Goal: Find specific fact: Find specific fact

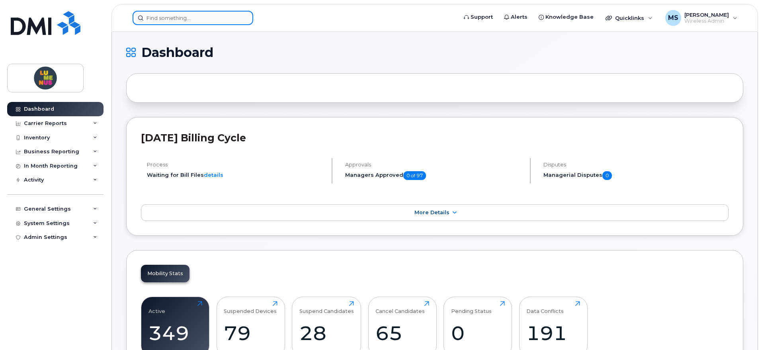
click at [199, 21] on input at bounding box center [193, 18] width 121 height 14
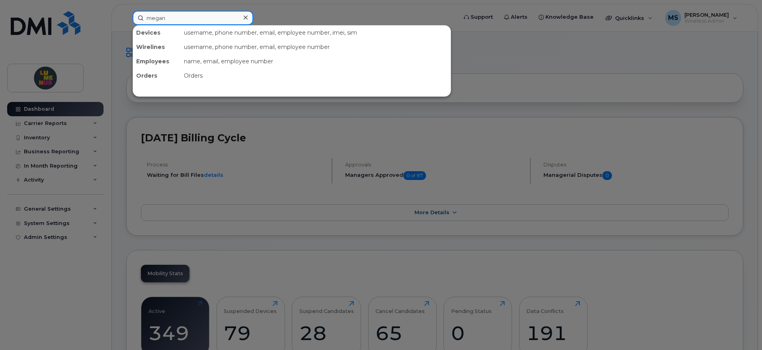
type input "megan"
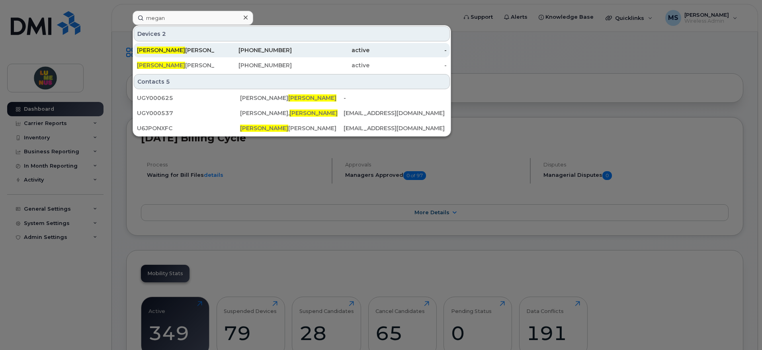
click at [168, 49] on div "Megan Mccaffrey" at bounding box center [176, 50] width 78 height 8
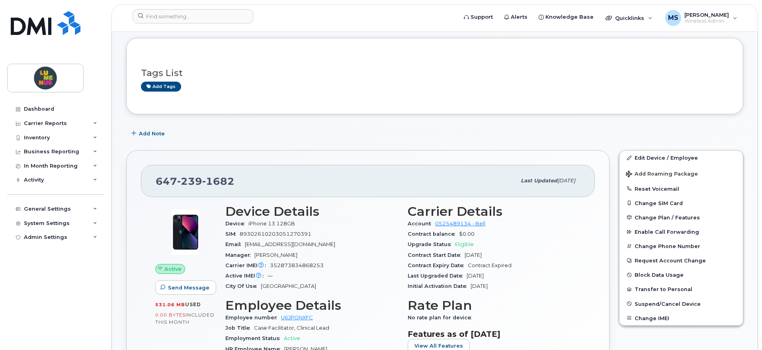
scroll to position [149, 0]
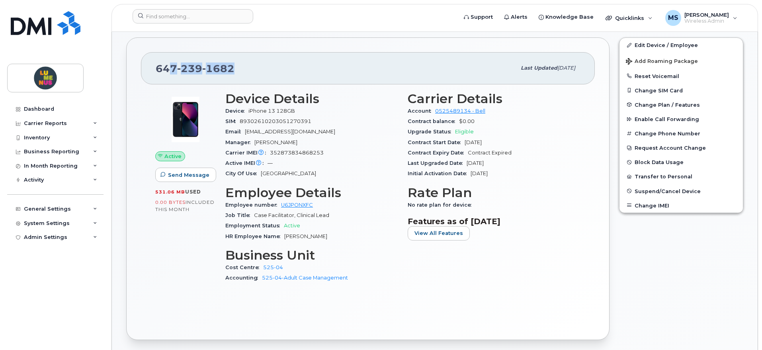
drag, startPoint x: 236, startPoint y: 68, endPoint x: 168, endPoint y: 67, distance: 68.5
click at [168, 67] on div "[PHONE_NUMBER]" at bounding box center [336, 68] width 360 height 17
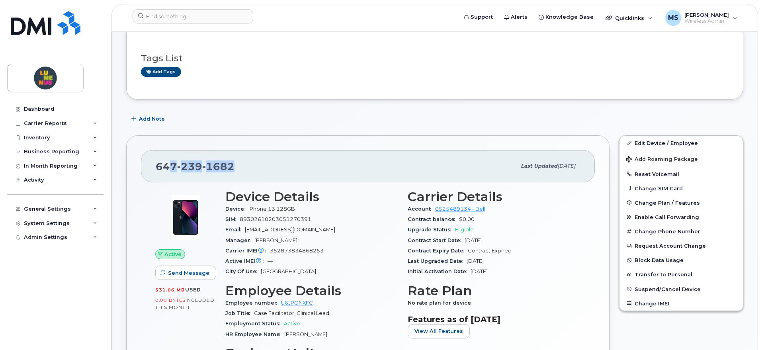
scroll to position [0, 0]
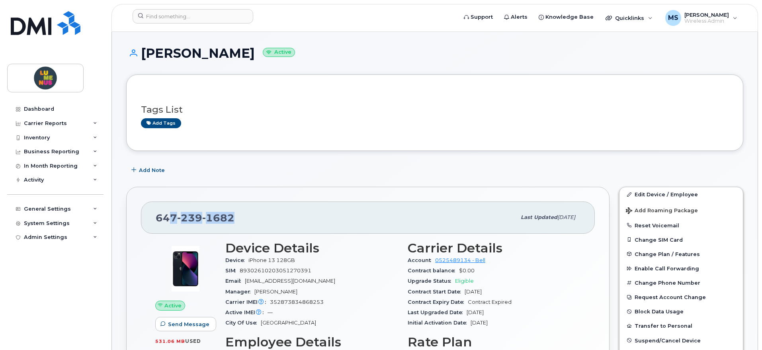
click at [240, 214] on div "[PHONE_NUMBER]" at bounding box center [336, 217] width 360 height 17
drag, startPoint x: 236, startPoint y: 214, endPoint x: 158, endPoint y: 214, distance: 78.1
click at [158, 214] on div "[PHONE_NUMBER]" at bounding box center [336, 217] width 360 height 17
copy span "[PHONE_NUMBER]"
drag, startPoint x: 309, startPoint y: 269, endPoint x: 291, endPoint y: 270, distance: 18.7
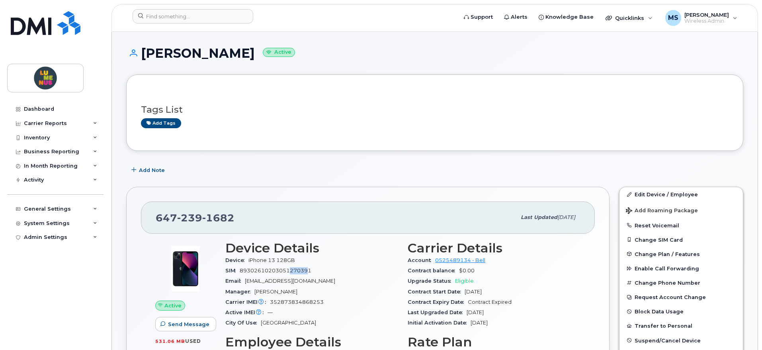
click at [291, 270] on span "89302610203051270391" at bounding box center [276, 271] width 72 height 6
click at [305, 270] on span "89302610203051270391" at bounding box center [276, 271] width 72 height 6
drag, startPoint x: 311, startPoint y: 269, endPoint x: 242, endPoint y: 271, distance: 69.7
click at [242, 271] on span "89302610203051270391" at bounding box center [276, 271] width 72 height 6
copy span "89302610203051270391"
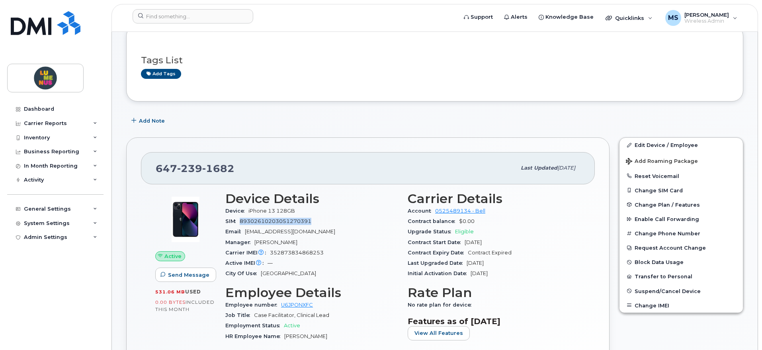
scroll to position [50, 0]
drag, startPoint x: 325, startPoint y: 253, endPoint x: 268, endPoint y: 253, distance: 57.0
click at [268, 253] on div "Carrier IMEI Carrier IMEI is reported during the last billing cycle or change o…" at bounding box center [311, 252] width 173 height 10
copy span "352873834868253"
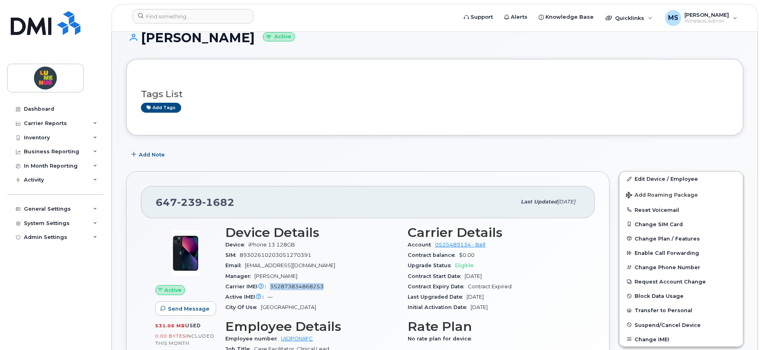
scroll to position [0, 0]
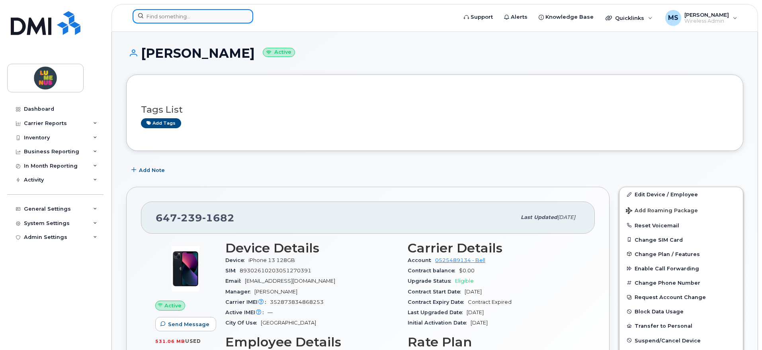
click at [200, 18] on input at bounding box center [193, 16] width 121 height 14
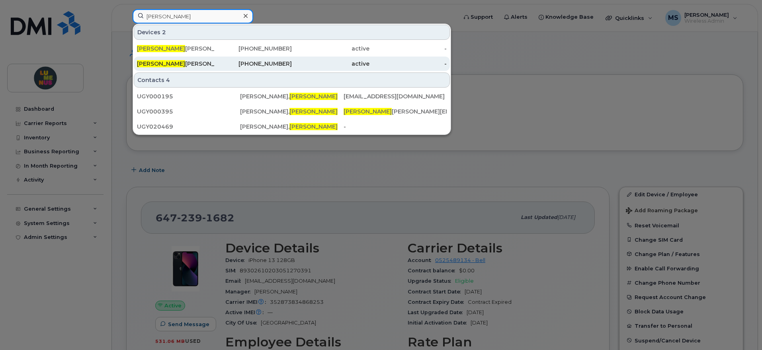
type input "[PERSON_NAME]"
click at [176, 62] on div "[PERSON_NAME]" at bounding box center [176, 64] width 78 height 8
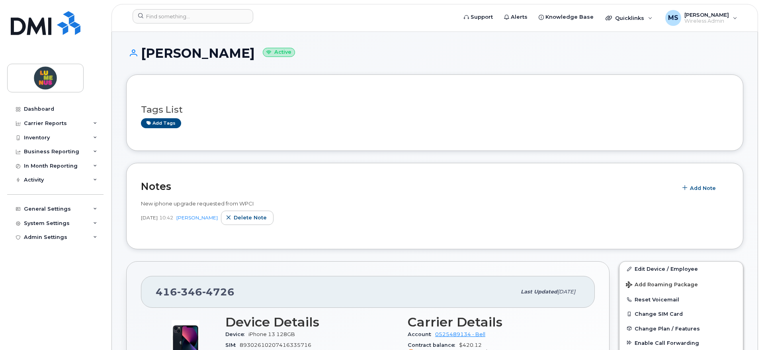
drag, startPoint x: 263, startPoint y: 52, endPoint x: 145, endPoint y: 54, distance: 117.9
click at [145, 54] on h1 "Amanda Saunders Active" at bounding box center [434, 53] width 617 height 14
copy h1 "Amanda Saunders"
drag, startPoint x: 236, startPoint y: 290, endPoint x: 159, endPoint y: 293, distance: 76.9
click at [159, 293] on div "416 346 4726" at bounding box center [336, 292] width 360 height 17
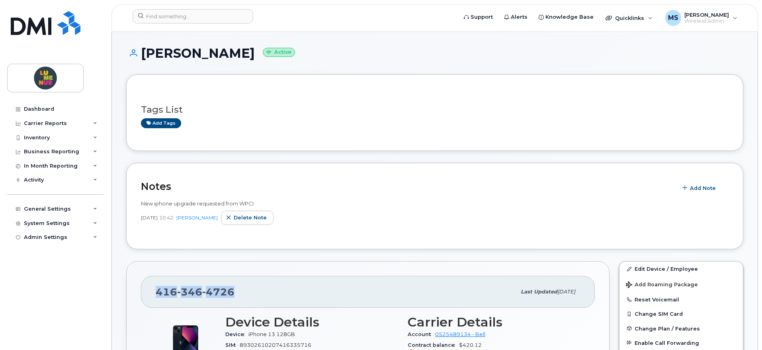
copy span "416 346 4726"
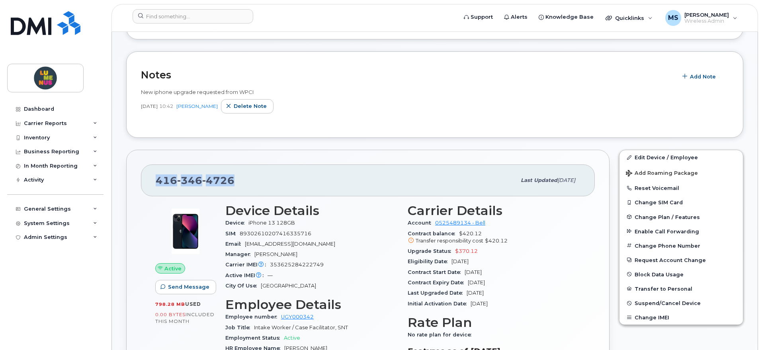
scroll to position [149, 0]
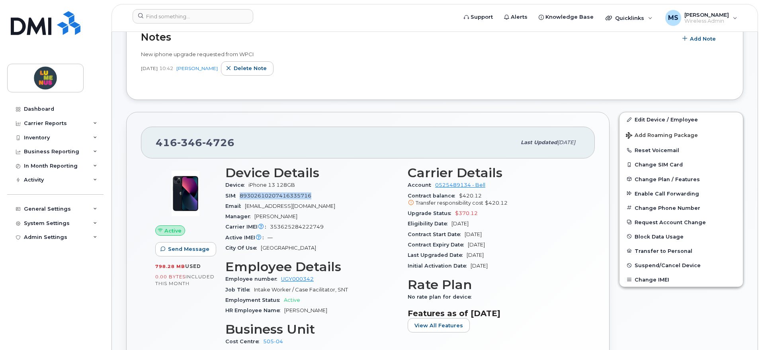
drag, startPoint x: 313, startPoint y: 196, endPoint x: 242, endPoint y: 196, distance: 70.5
click at [242, 196] on div "SIM 89302610207416335716" at bounding box center [311, 196] width 173 height 10
copy span "89302610207416335716"
drag, startPoint x: 325, startPoint y: 224, endPoint x: 270, endPoint y: 228, distance: 55.1
click at [270, 228] on div "Carrier IMEI Carrier IMEI is reported during the last billing cycle or change o…" at bounding box center [311, 227] width 173 height 10
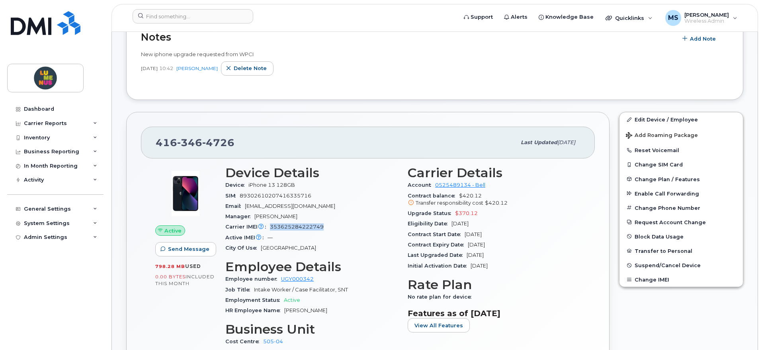
copy span "353625284222749"
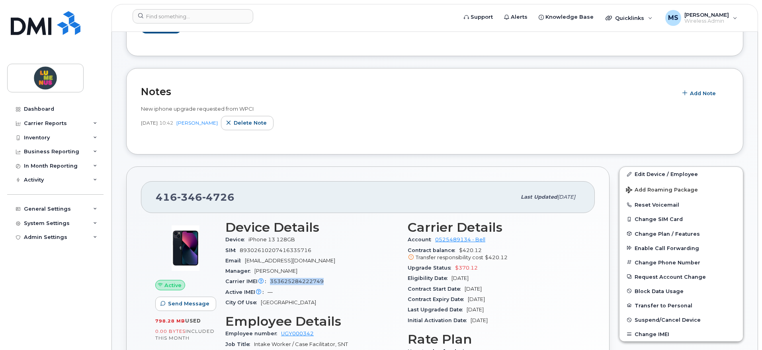
scroll to position [100, 0]
